Goal: Information Seeking & Learning: Find specific fact

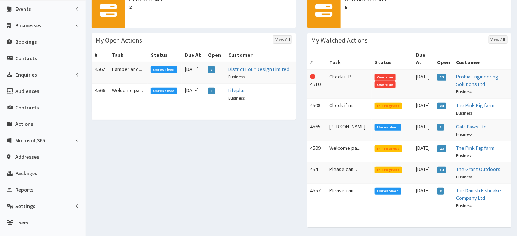
scroll to position [70, 0]
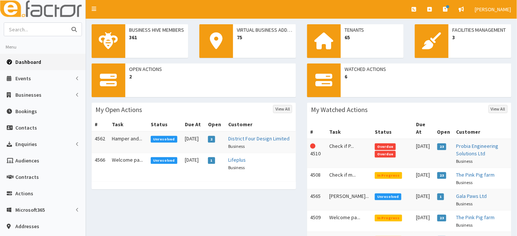
click at [50, 31] on input "text" at bounding box center [35, 29] width 63 height 13
type input "[PERSON_NAME]"
click at [67, 23] on button "submit" at bounding box center [74, 29] width 15 height 13
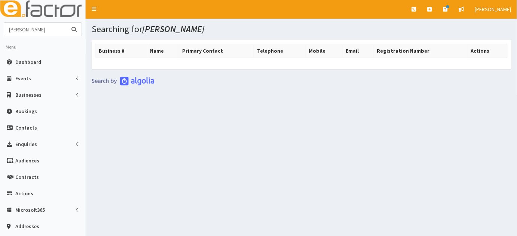
drag, startPoint x: 39, startPoint y: 27, endPoint x: 18, endPoint y: 30, distance: 20.9
click at [18, 30] on input "[PERSON_NAME]" at bounding box center [35, 29] width 63 height 13
type input "[PERSON_NAME]"
click at [67, 23] on button "submit" at bounding box center [74, 29] width 15 height 13
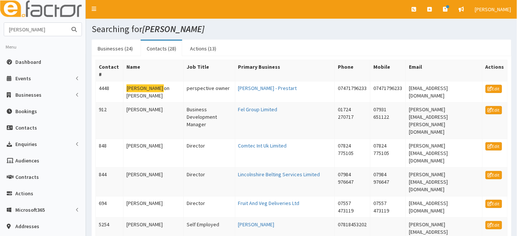
click at [45, 30] on input "johnath" at bounding box center [35, 29] width 63 height 13
type input "johnath cioni"
click at [67, 23] on button "submit" at bounding box center [74, 29] width 15 height 13
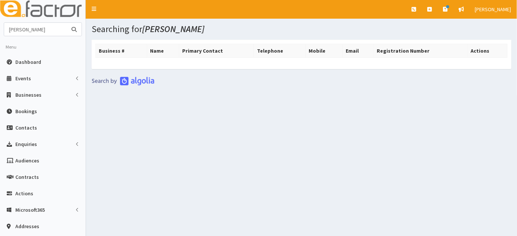
click at [22, 29] on input "[PERSON_NAME]" at bounding box center [35, 29] width 63 height 13
click at [23, 30] on input "[PERSON_NAME]" at bounding box center [35, 29] width 63 height 13
click at [50, 30] on input "[PERSON_NAME]" at bounding box center [35, 29] width 63 height 13
type input "[PERSON_NAME]"
click at [67, 23] on button "submit" at bounding box center [74, 29] width 15 height 13
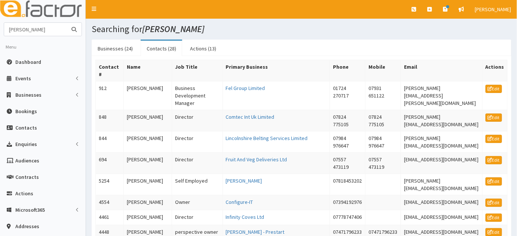
click at [46, 28] on input "Johnathan" at bounding box center [35, 29] width 63 height 13
type input "J"
type input "[PERSON_NAME]"
click at [67, 23] on button "submit" at bounding box center [74, 29] width 15 height 13
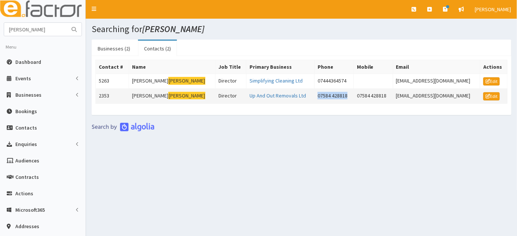
drag, startPoint x: 323, startPoint y: 96, endPoint x: 282, endPoint y: 100, distance: 41.7
click at [282, 100] on tr "2353 [PERSON_NAME] Director Up And Out Removals Ltd 07584 428818 07584 428818 […" at bounding box center [302, 96] width 412 height 15
click at [204, 160] on div "Searching for [PERSON_NAME] Businesses (2) Contacts (2) Business # Name Primary…" at bounding box center [301, 166] width 431 height 295
click at [241, 126] on section "Businesses (2) Contacts (2) Business # Name Primary Contact Telephone Mobile Em…" at bounding box center [301, 85] width 431 height 103
click at [292, 183] on div "Searching for [PERSON_NAME] Businesses (2) Contacts (2) Business # Name Primary…" at bounding box center [301, 166] width 431 height 295
